Goal: Information Seeking & Learning: Learn about a topic

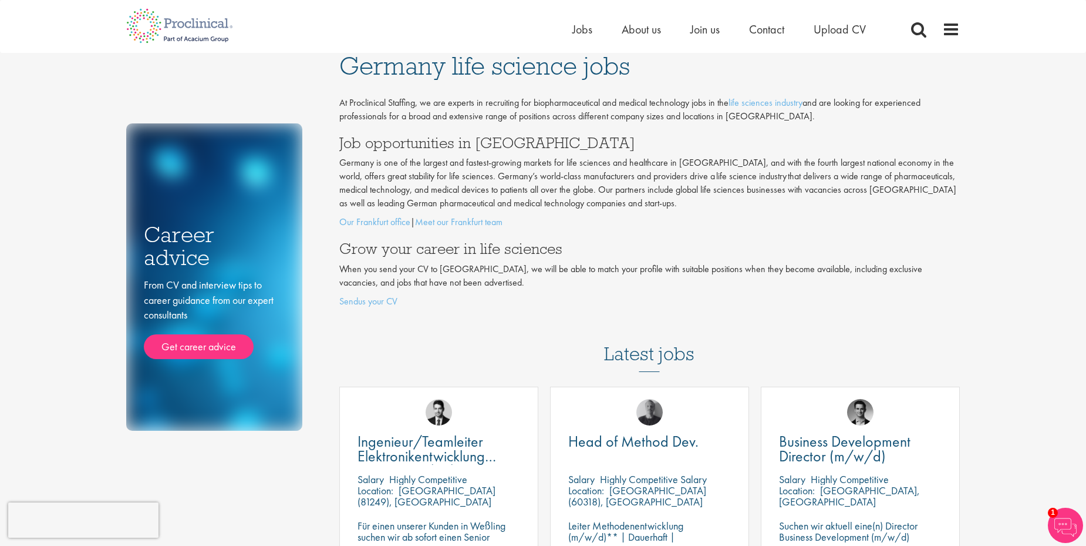
click at [569, 32] on div "Home Jobs About us Join us Contact Upload CV" at bounding box center [538, 22] width 843 height 44
click at [579, 32] on span "Jobs" at bounding box center [583, 29] width 20 height 15
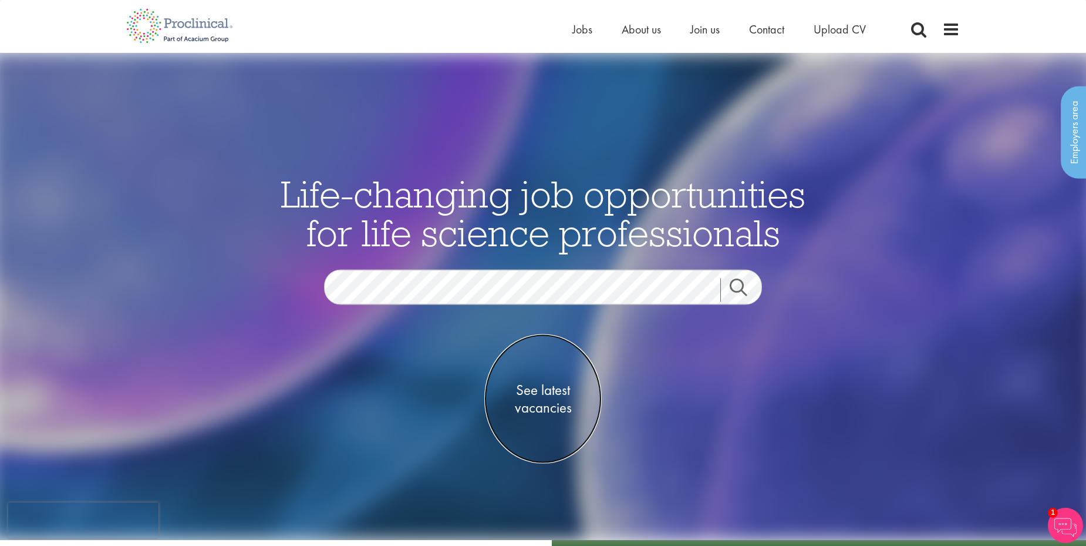
click at [540, 403] on span "See latest vacancies" at bounding box center [542, 398] width 117 height 35
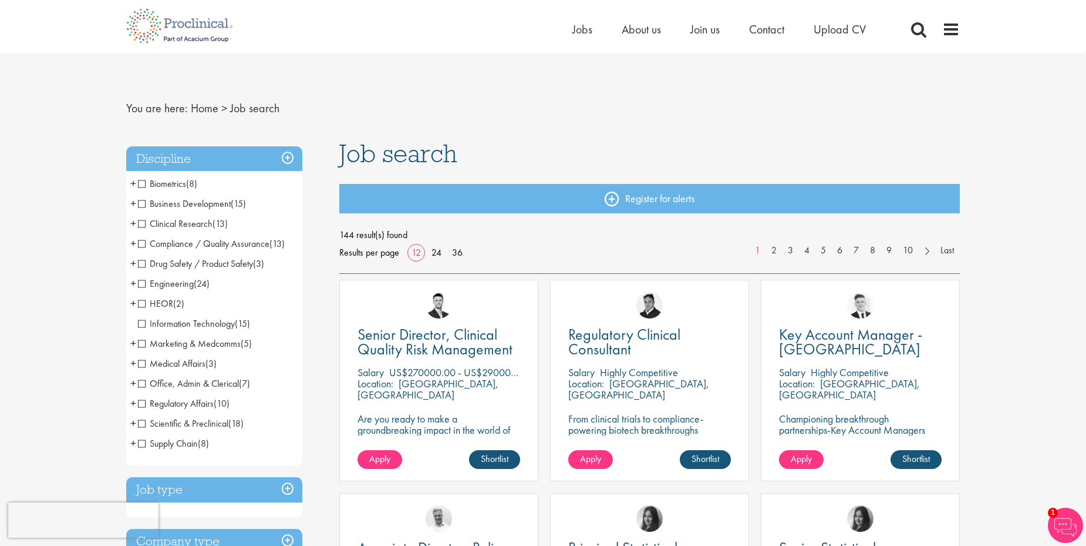
click at [140, 225] on span "Clinical Research" at bounding box center [175, 223] width 75 height 12
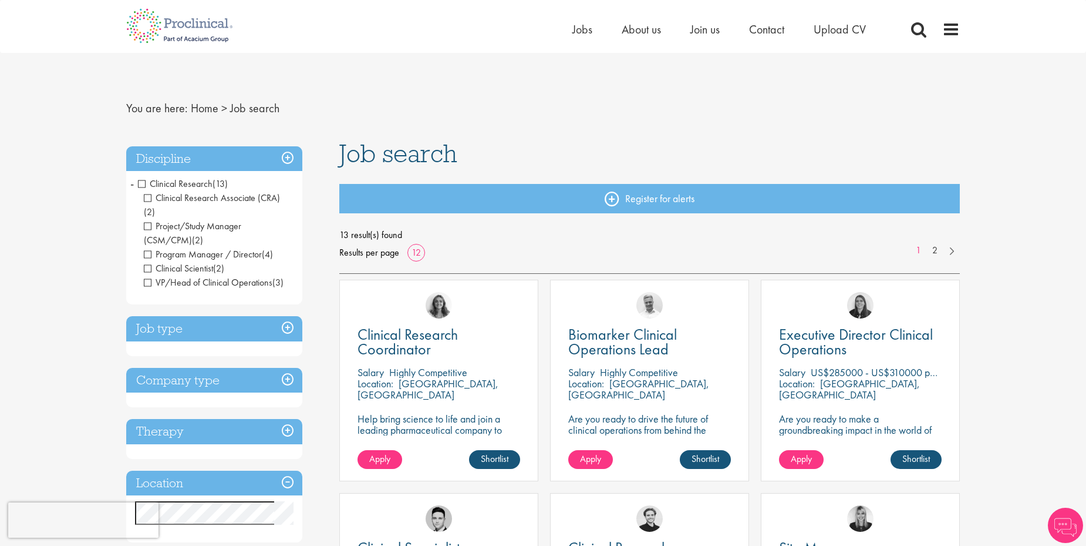
click at [132, 183] on span "-" at bounding box center [132, 183] width 4 height 18
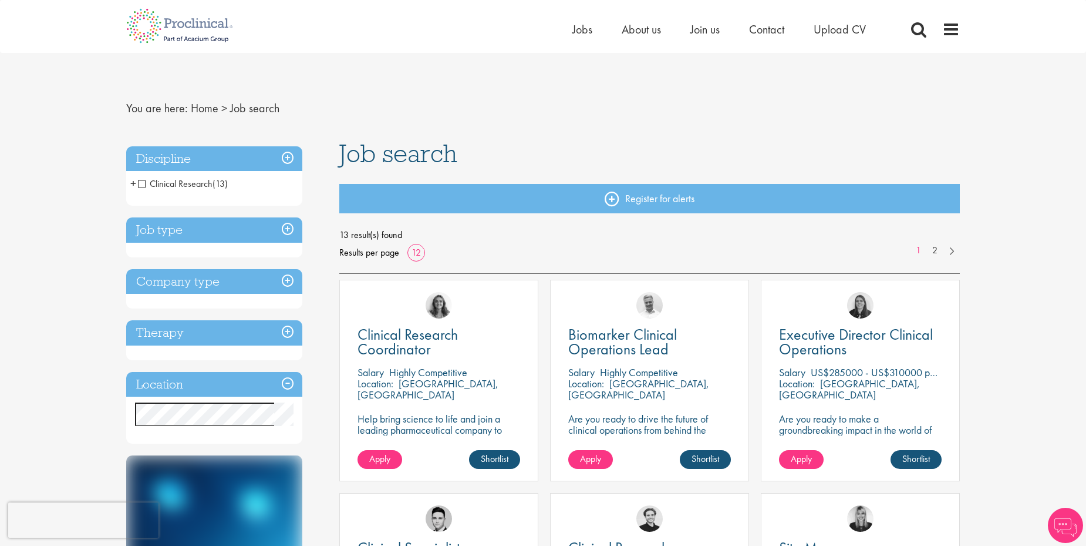
click at [140, 183] on span "Clinical Research" at bounding box center [175, 183] width 75 height 12
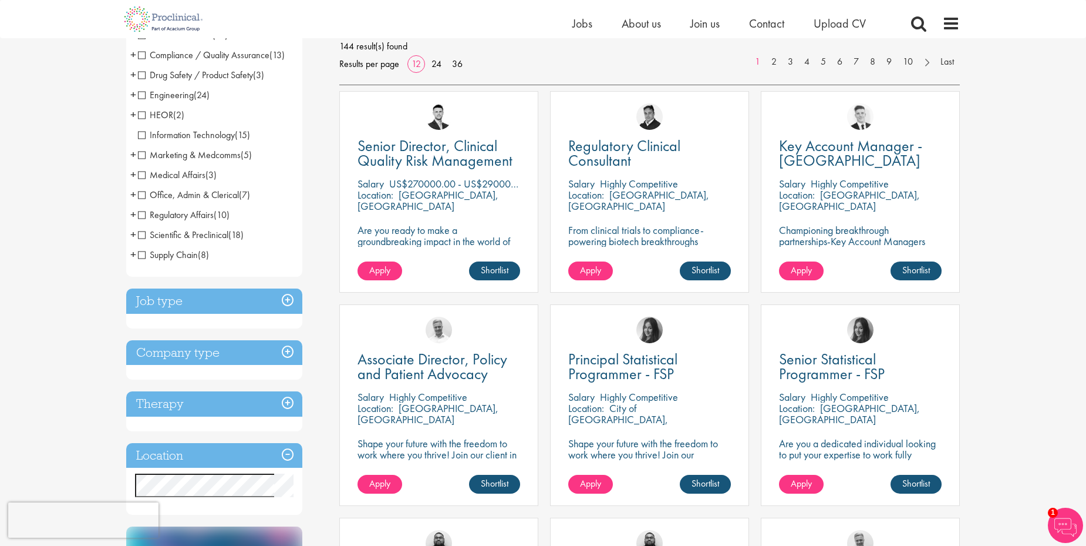
scroll to position [176, 0]
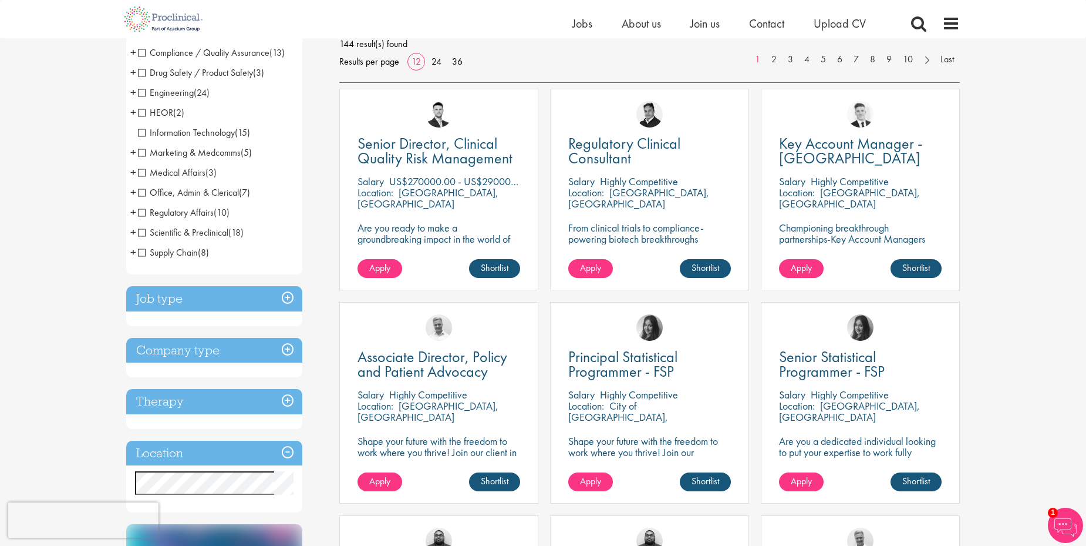
click at [291, 297] on h3 "Job type" at bounding box center [214, 298] width 176 height 25
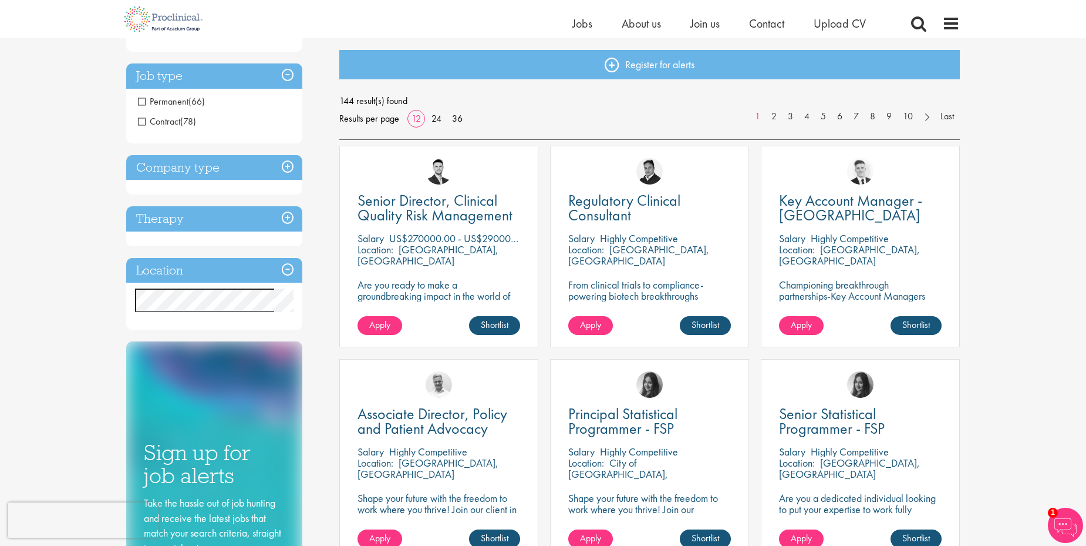
scroll to position [0, 0]
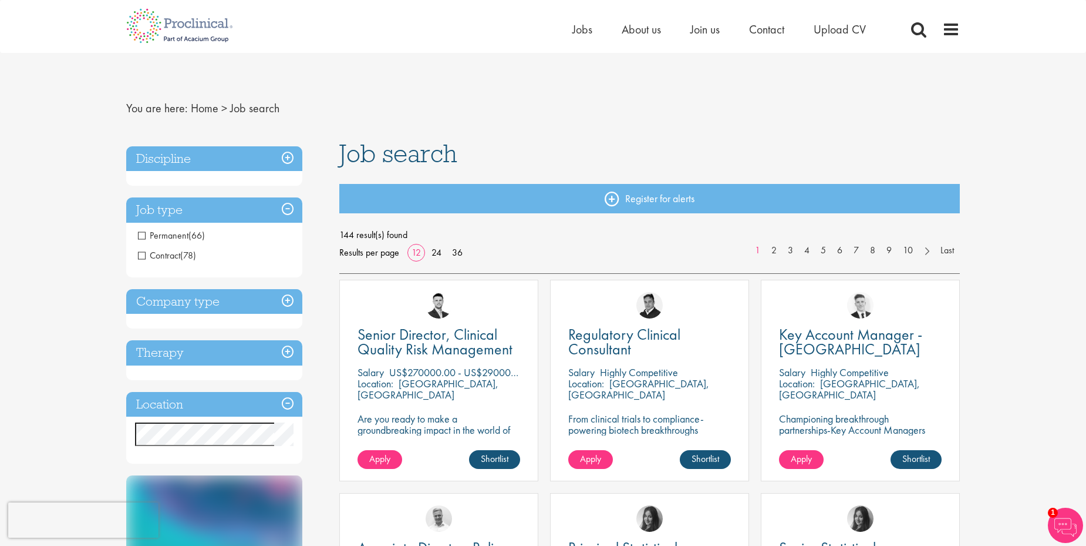
click at [289, 299] on h3 "Company type" at bounding box center [214, 301] width 176 height 25
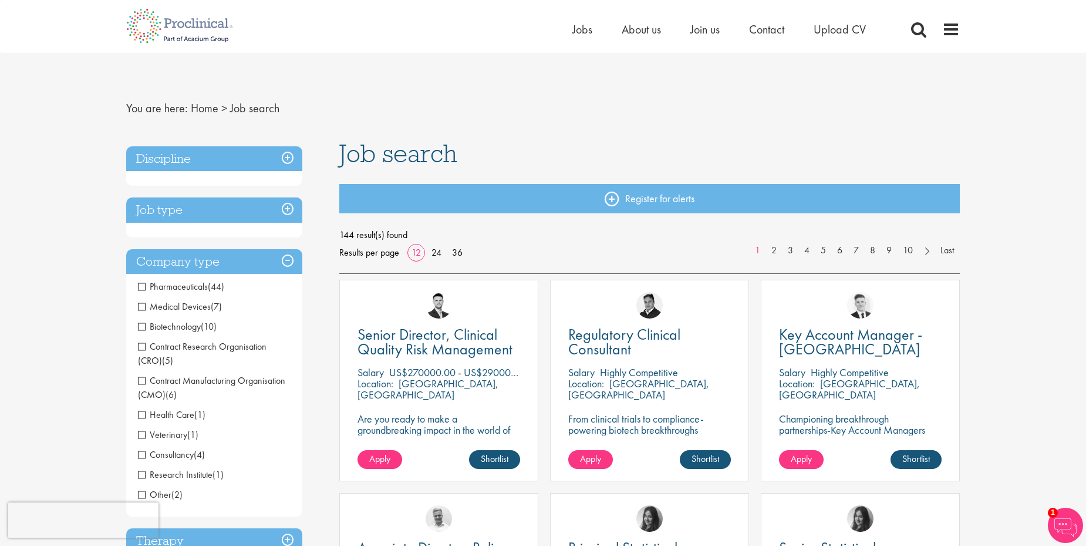
click at [292, 264] on h3 "Company type" at bounding box center [214, 261] width 176 height 25
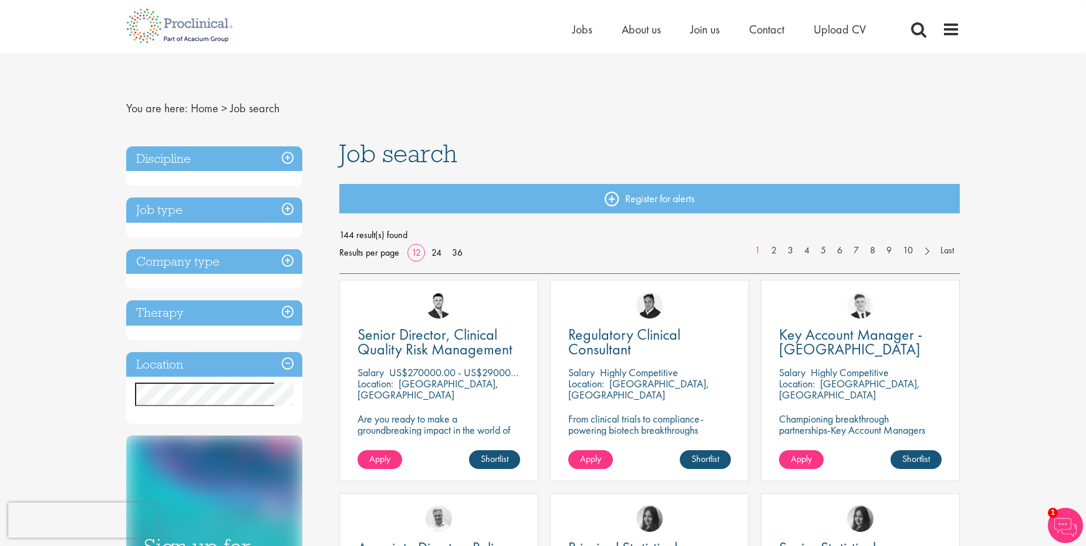
click at [292, 310] on h3 "Therapy" at bounding box center [214, 312] width 176 height 25
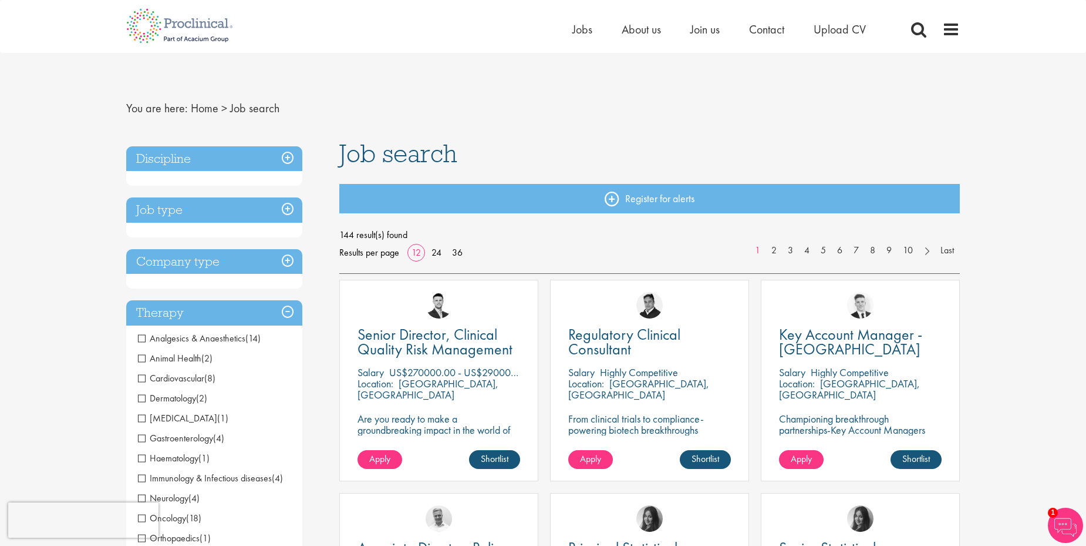
click at [292, 310] on h3 "Therapy" at bounding box center [214, 312] width 176 height 25
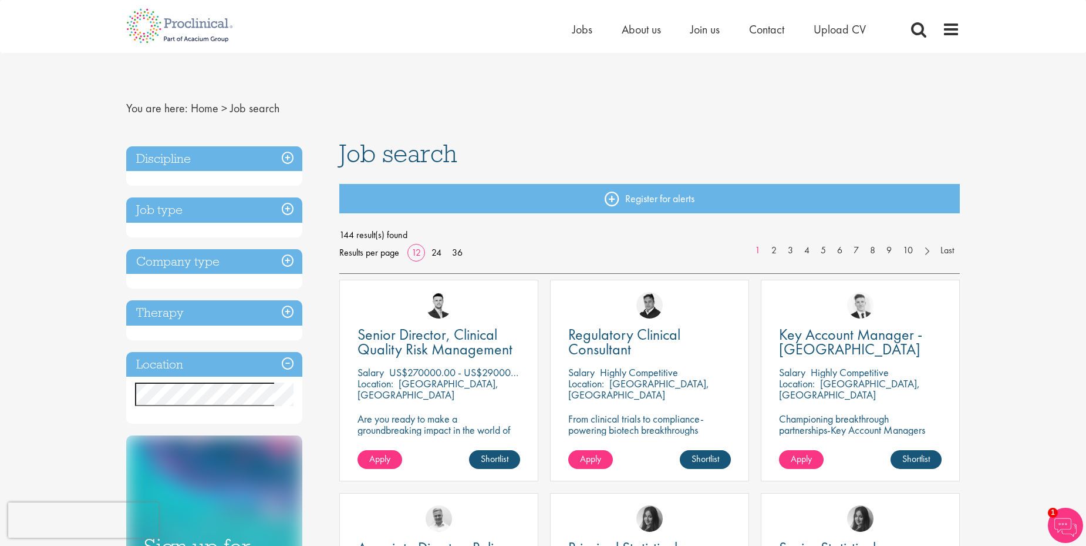
click at [292, 155] on h3 "Discipline" at bounding box center [214, 158] width 176 height 25
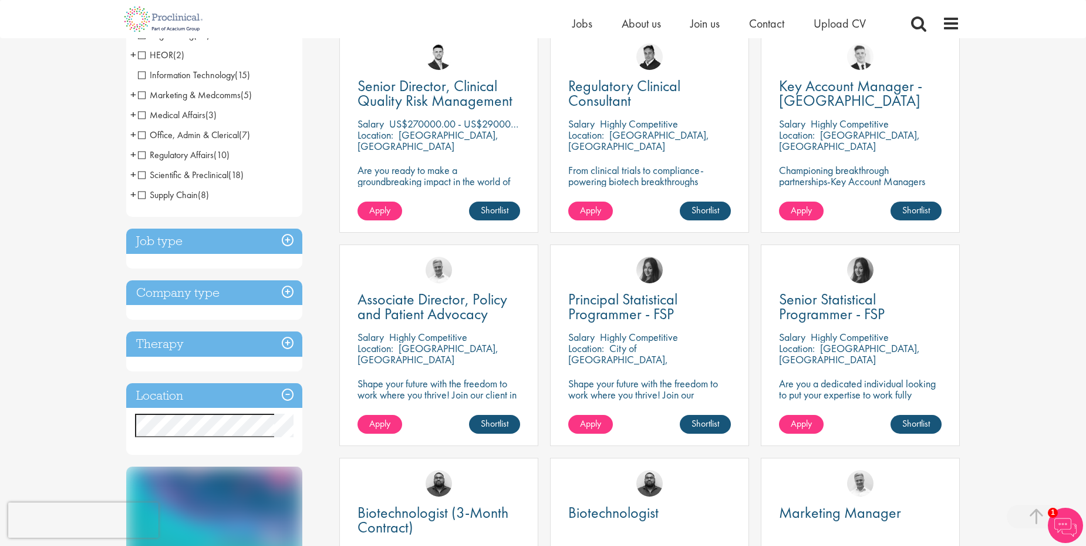
scroll to position [235, 0]
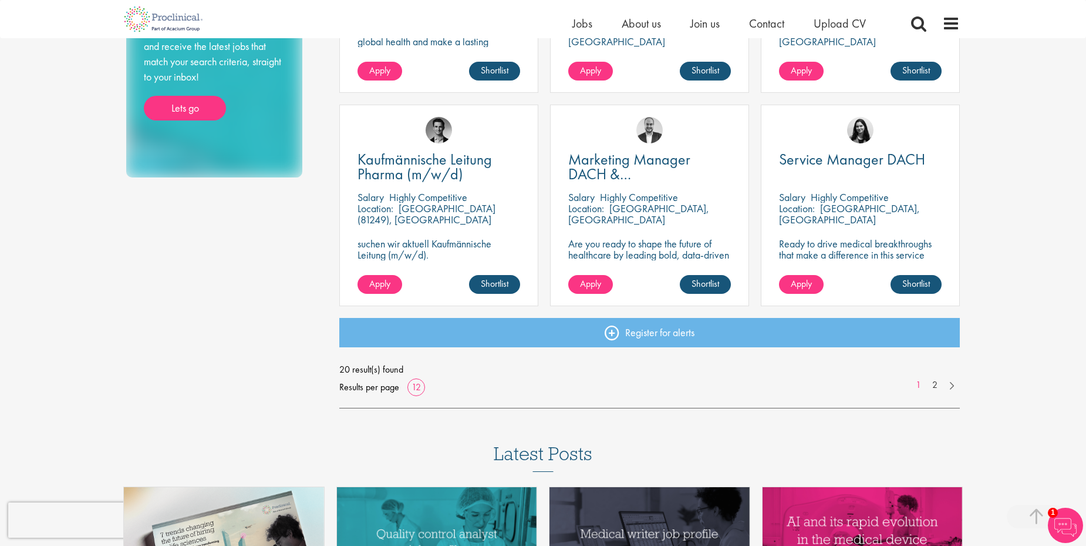
scroll to position [822, 0]
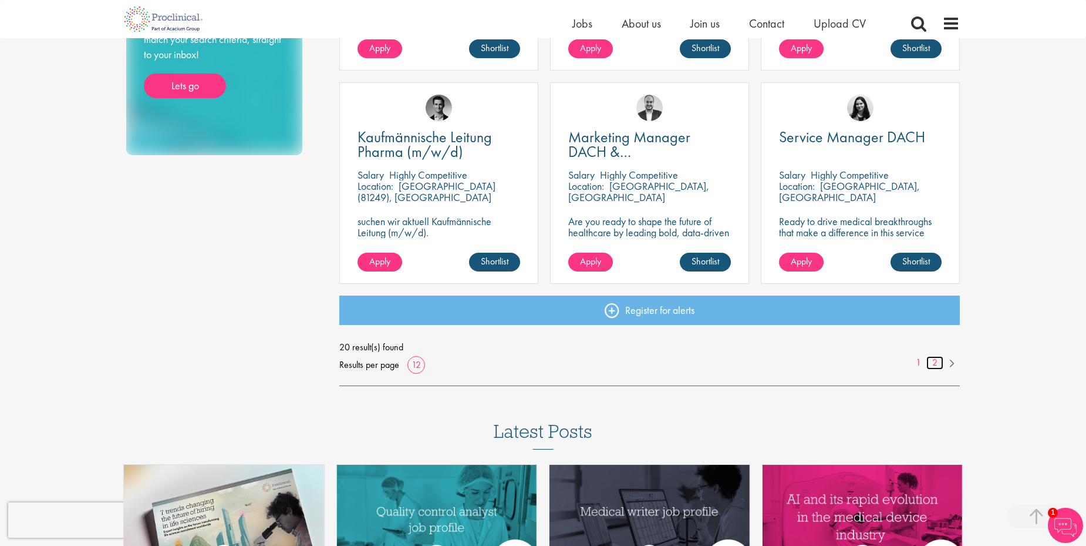
click at [932, 360] on link "2" at bounding box center [935, 363] width 17 height 14
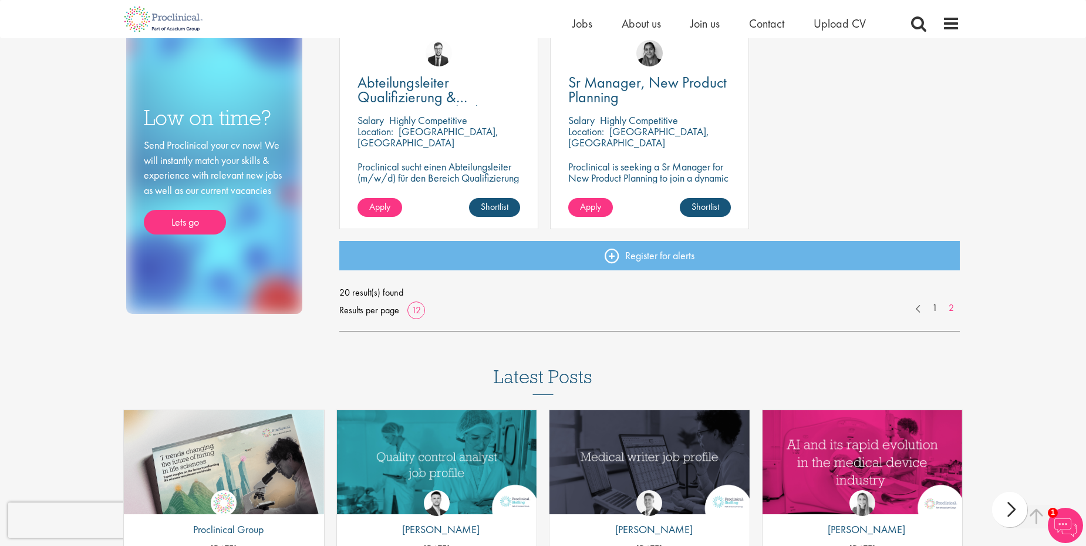
scroll to position [822, 0]
